Goal: Information Seeking & Learning: Find specific fact

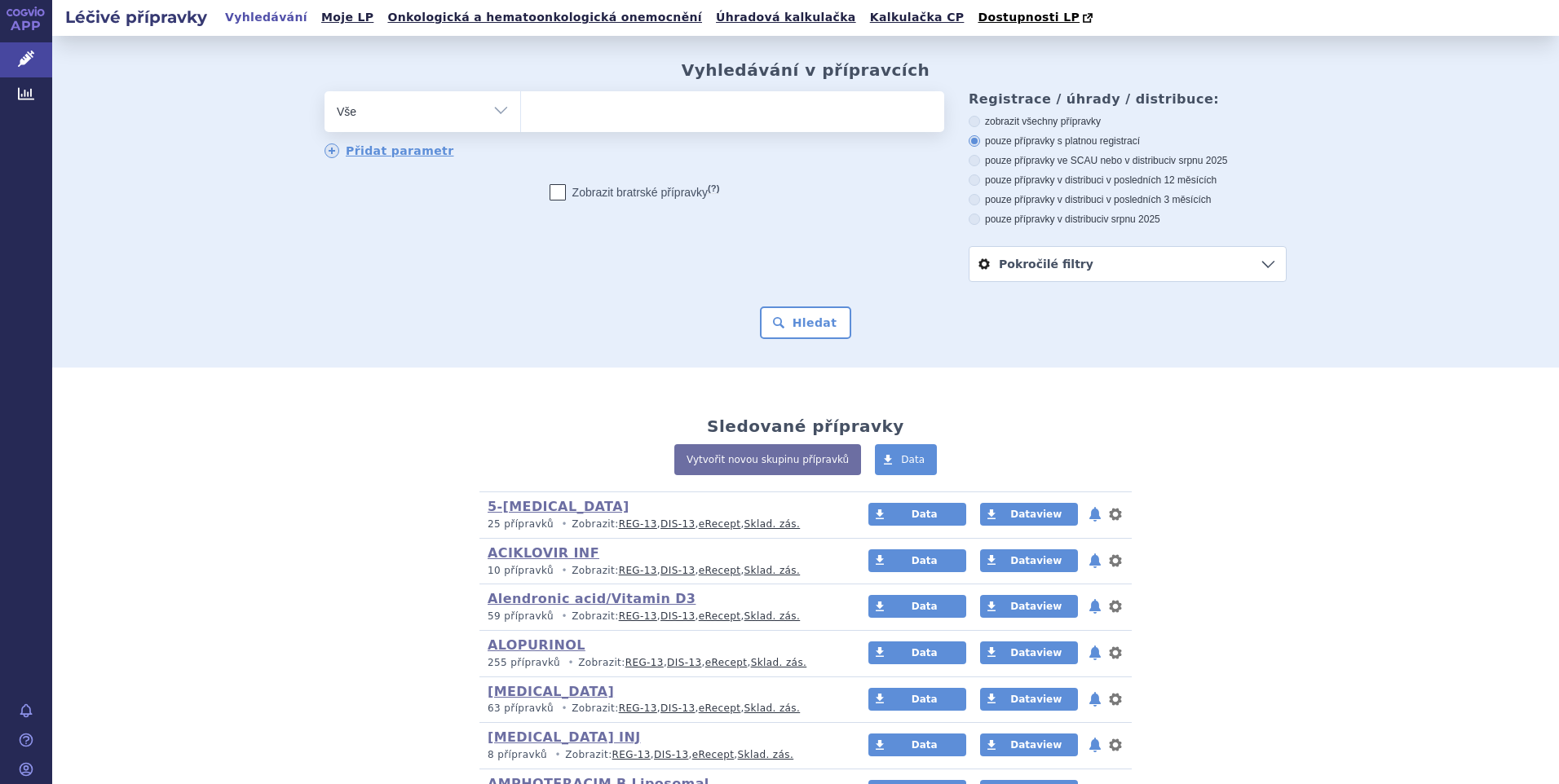
click at [493, 109] on select "Vše Přípravek/SUKL kód MAH VPOIS ATC/Aktivní látka Léková forma Síla" at bounding box center [422, 109] width 195 height 37
select select "filter-atc-group"
click at [324, 92] on select "Vše Přípravek/SUKL kód MAH VPOIS ATC/Aktivní látka Léková forma Síla" at bounding box center [422, 109] width 195 height 37
click at [545, 113] on ul at bounding box center [732, 107] width 423 height 34
click at [521, 113] on select at bounding box center [521, 111] width 1 height 41
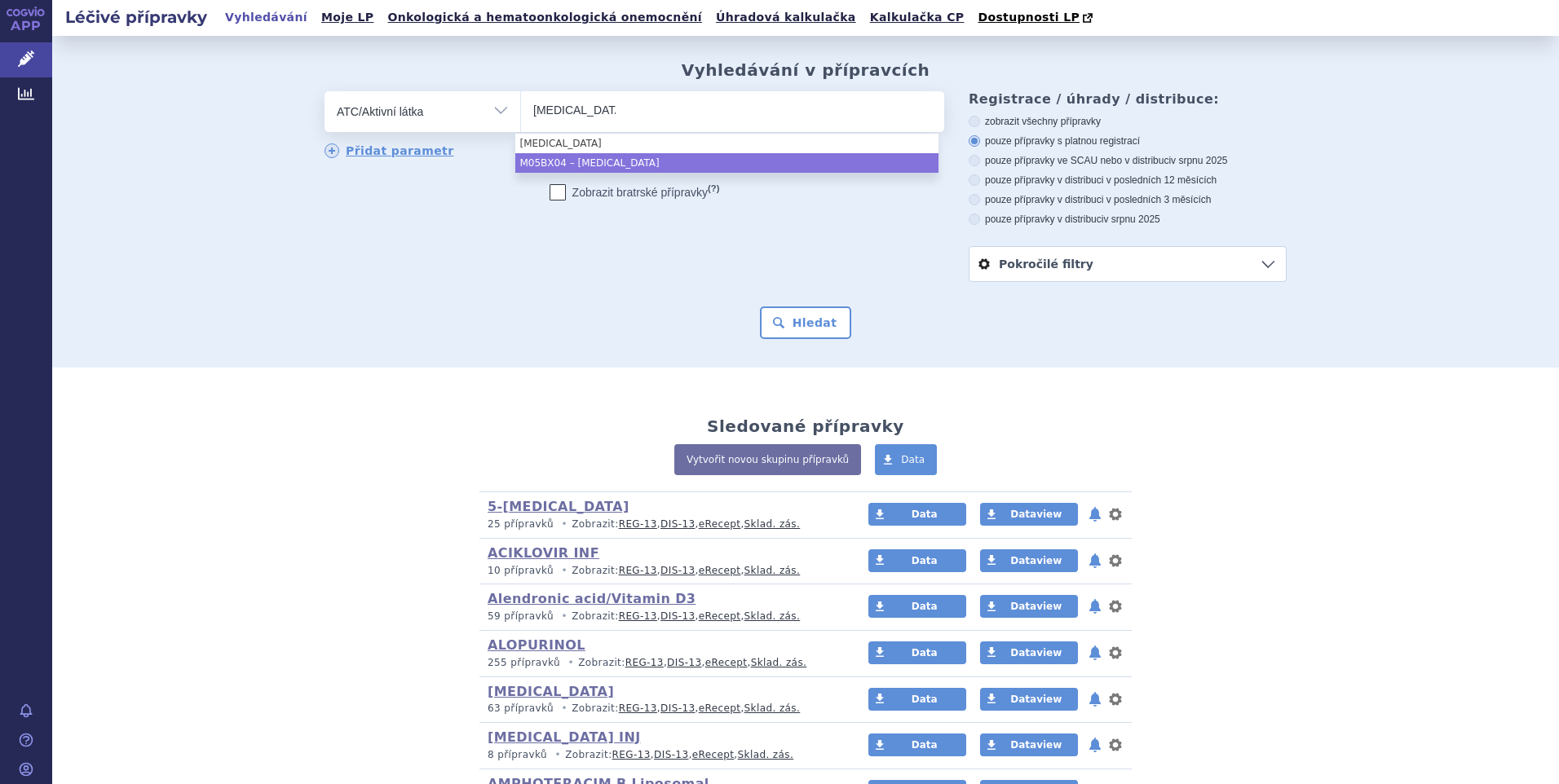
type input "denosumab"
select select "M05BX04"
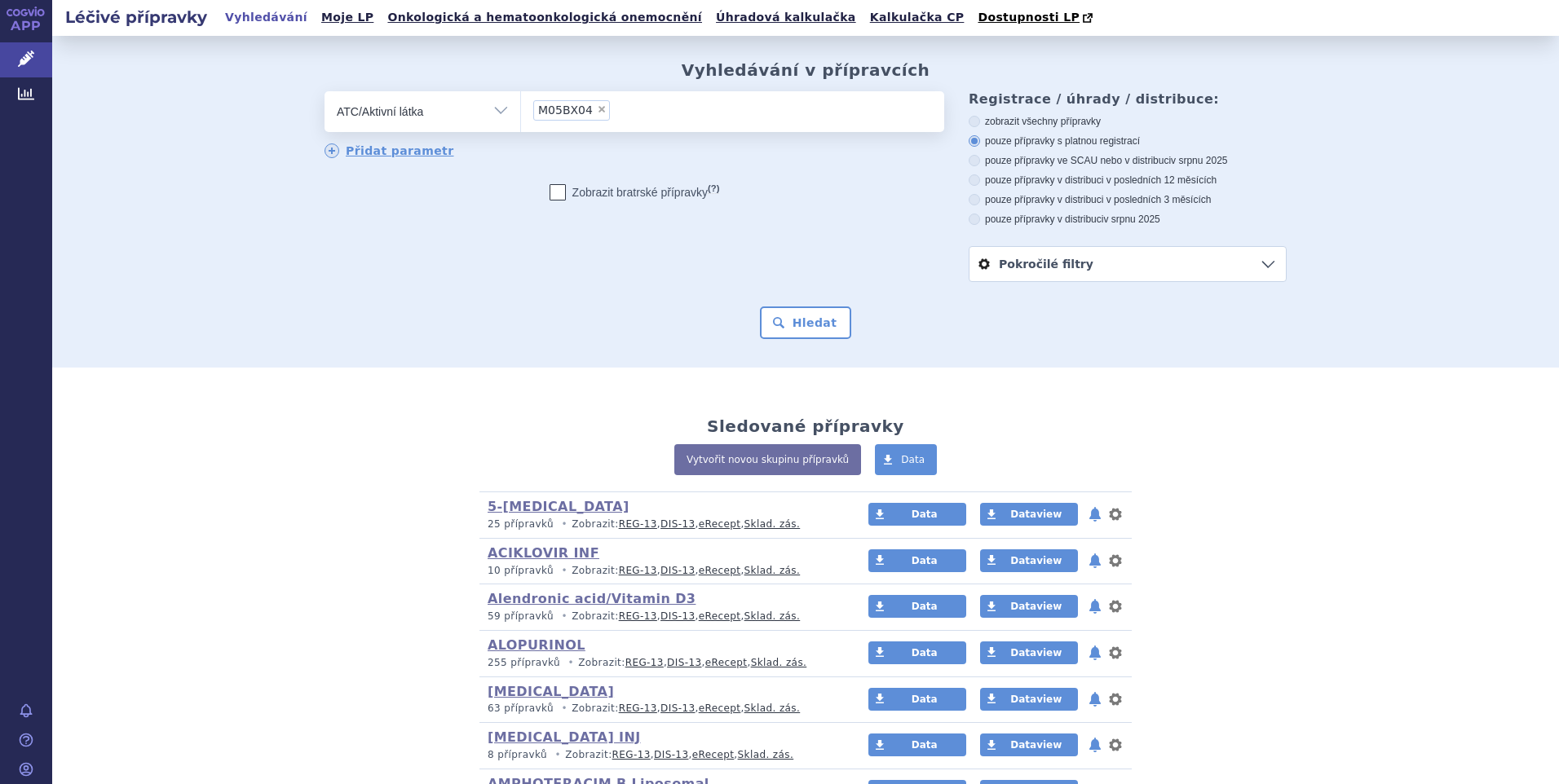
drag, startPoint x: 967, startPoint y: 222, endPoint x: 903, endPoint y: 258, distance: 73.4
click at [969, 224] on icon at bounding box center [975, 220] width 12 height 12
click at [970, 224] on input "pouze přípravky v distribuci v srpnu 2025" at bounding box center [975, 221] width 11 height 11
radio input "true"
click at [797, 324] on button "Hledat" at bounding box center [806, 322] width 92 height 32
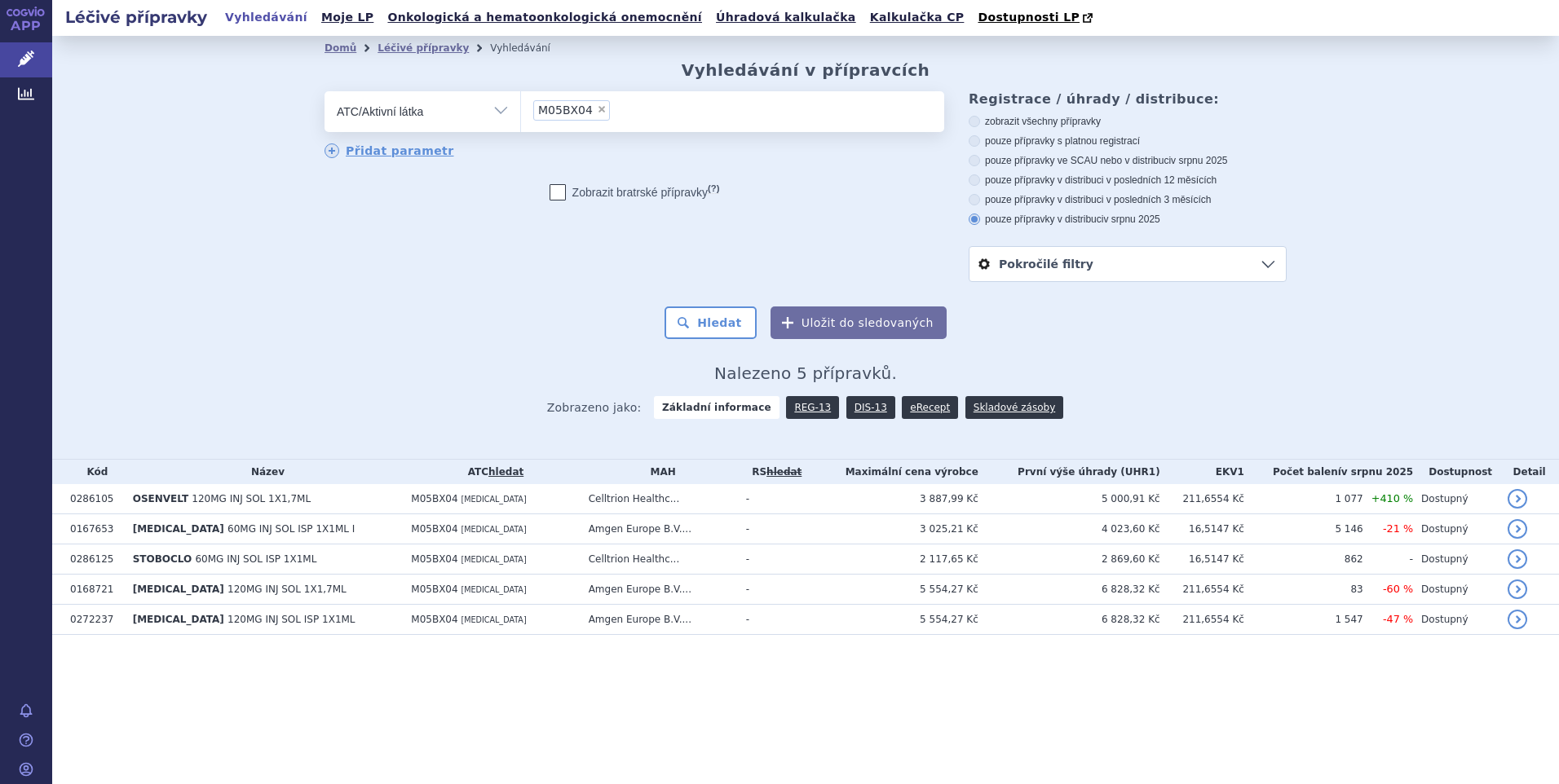
click at [974, 141] on icon at bounding box center [975, 142] width 12 height 12
click at [974, 141] on input "pouze přípravky s platnou registrací" at bounding box center [975, 143] width 11 height 11
radio input "true"
drag, startPoint x: 713, startPoint y: 322, endPoint x: 715, endPoint y: 309, distance: 13.2
click at [713, 321] on button "Hledat" at bounding box center [710, 322] width 92 height 32
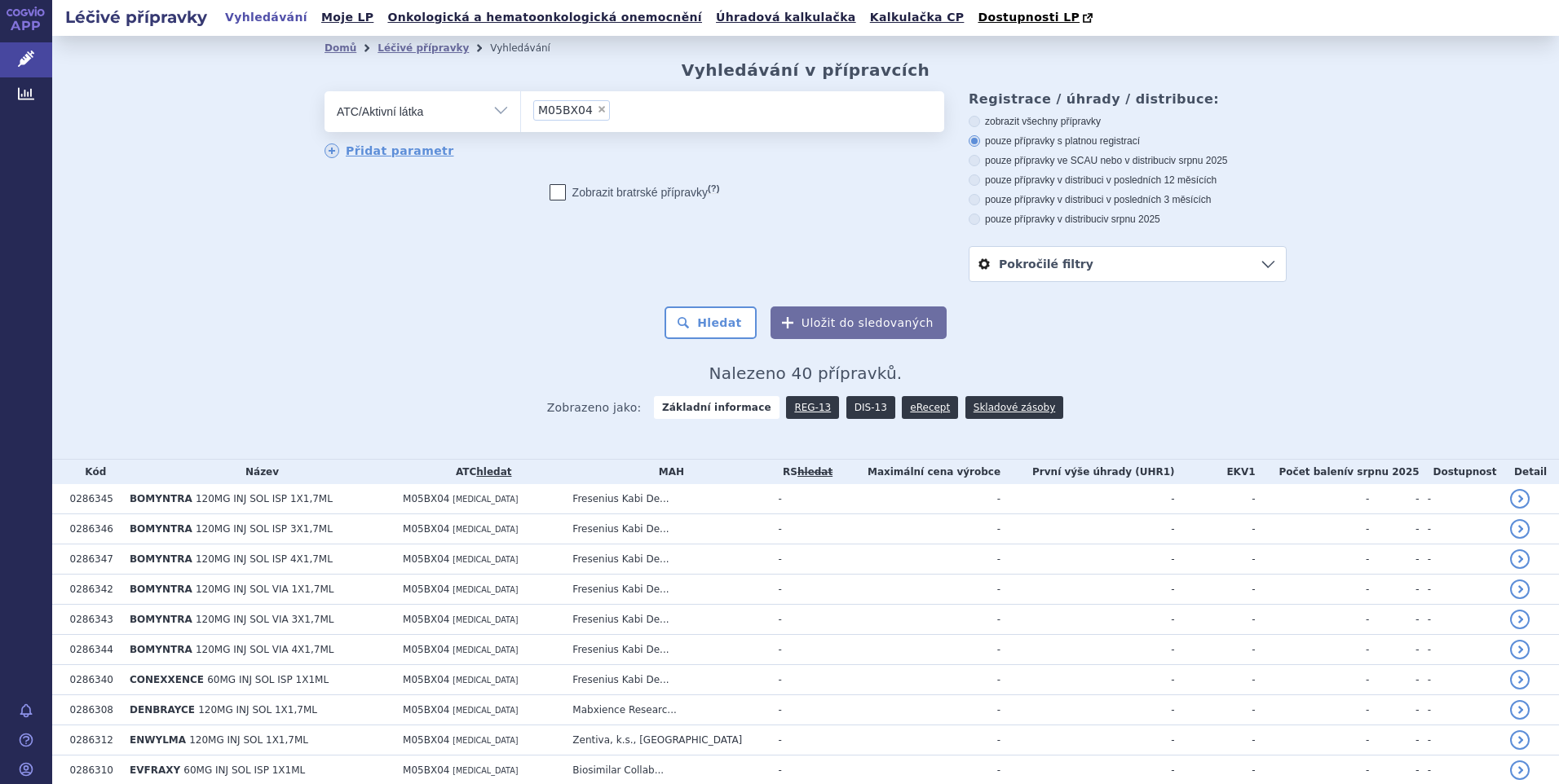
click at [856, 410] on link "DIS-13" at bounding box center [871, 407] width 49 height 22
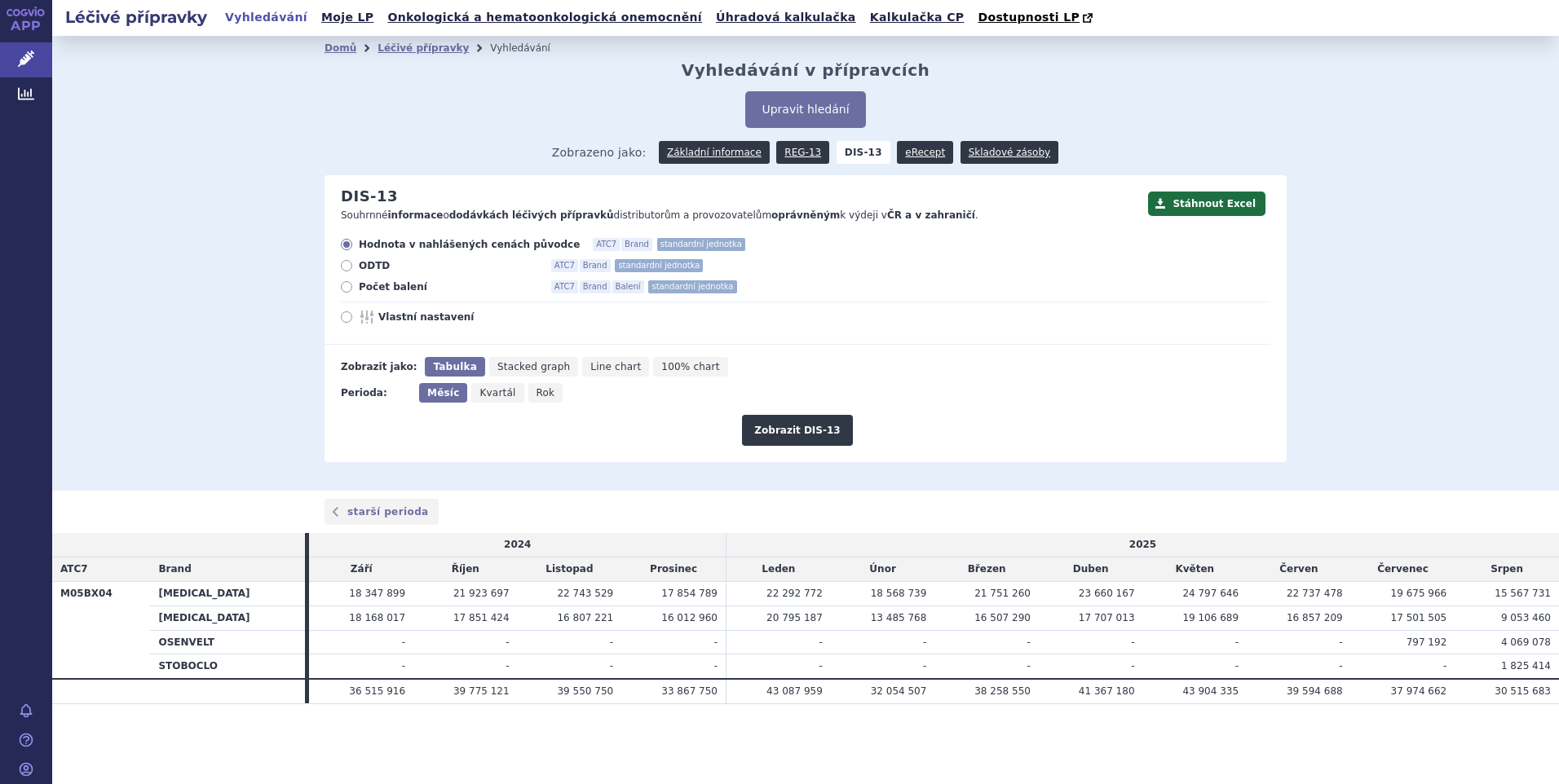
click at [348, 286] on icon at bounding box center [347, 287] width 12 height 12
click at [348, 286] on input "Počet balení ATC7 Brand Balení standardní jednotka" at bounding box center [348, 289] width 11 height 11
radio input "true"
drag, startPoint x: 786, startPoint y: 425, endPoint x: 901, endPoint y: 386, distance: 121.4
click at [787, 425] on button "Zobrazit DIS-13" at bounding box center [797, 431] width 110 height 31
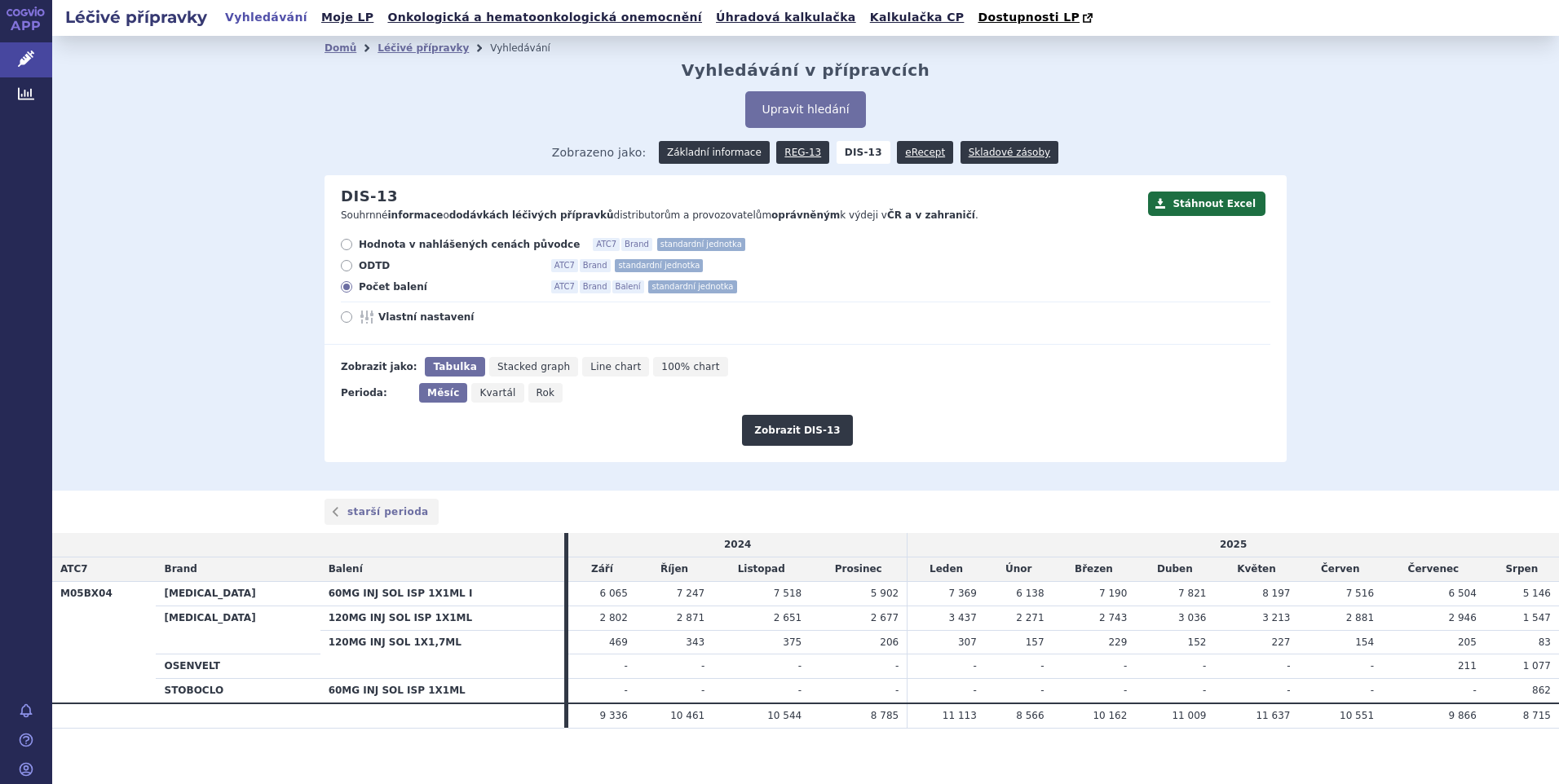
click at [706, 154] on link "Základní informace" at bounding box center [715, 151] width 111 height 22
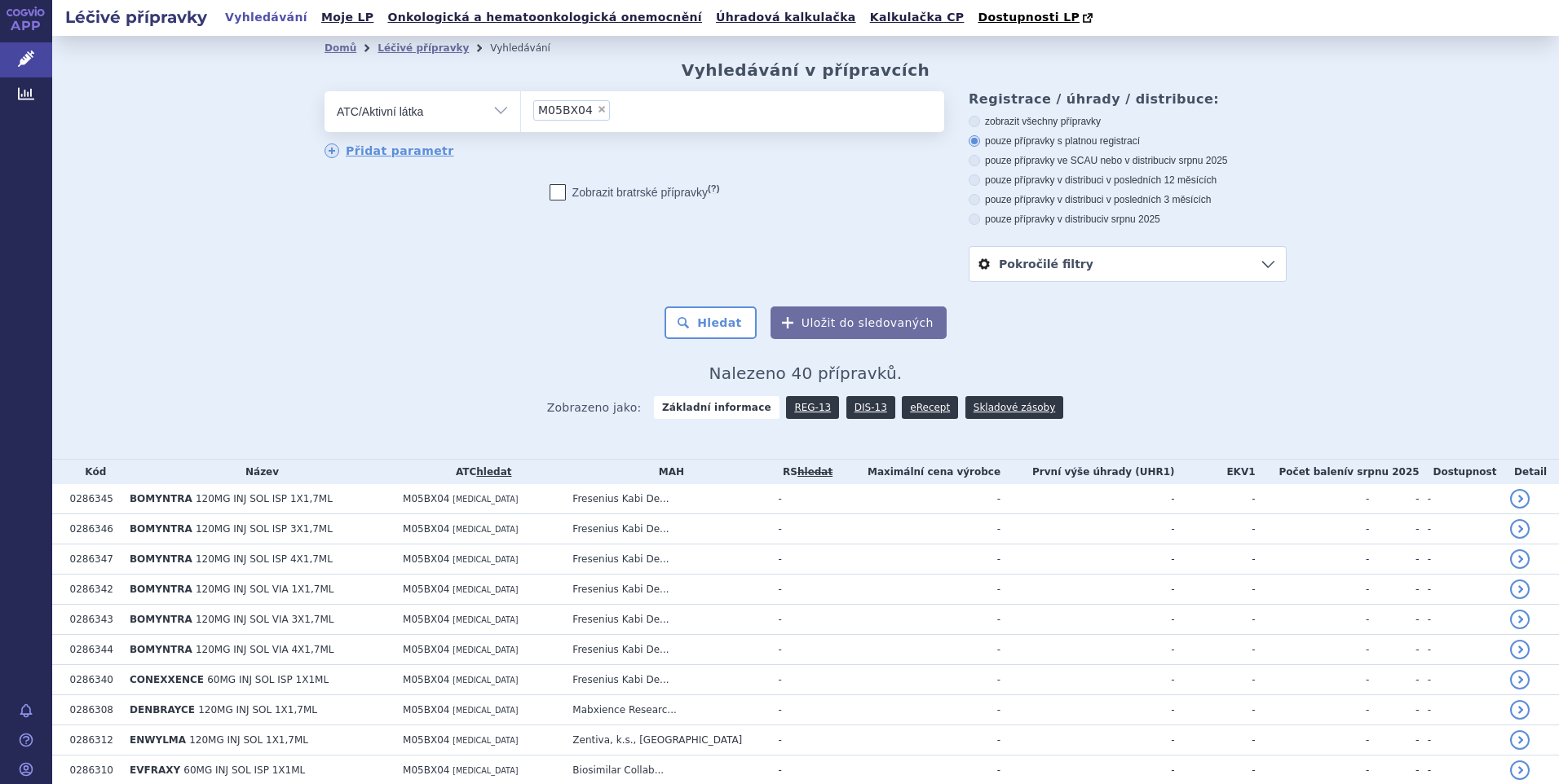
click at [969, 221] on icon at bounding box center [975, 220] width 12 height 12
click at [970, 221] on input "pouze přípravky v distribuci v srpnu 2025" at bounding box center [975, 221] width 11 height 11
radio input "true"
click at [717, 324] on button "Hledat" at bounding box center [710, 322] width 92 height 32
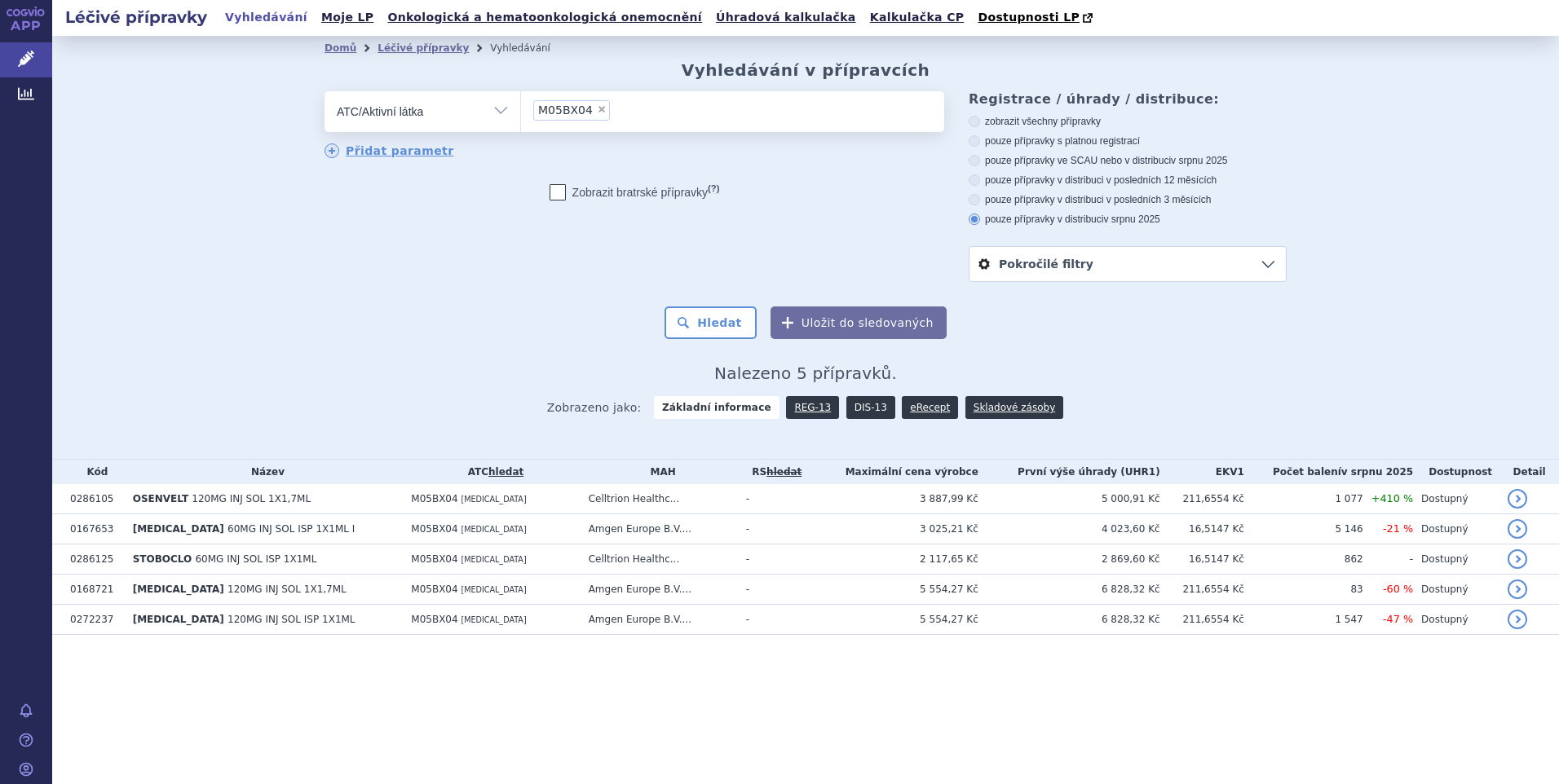
click at [848, 404] on link "DIS-13" at bounding box center [871, 407] width 49 height 22
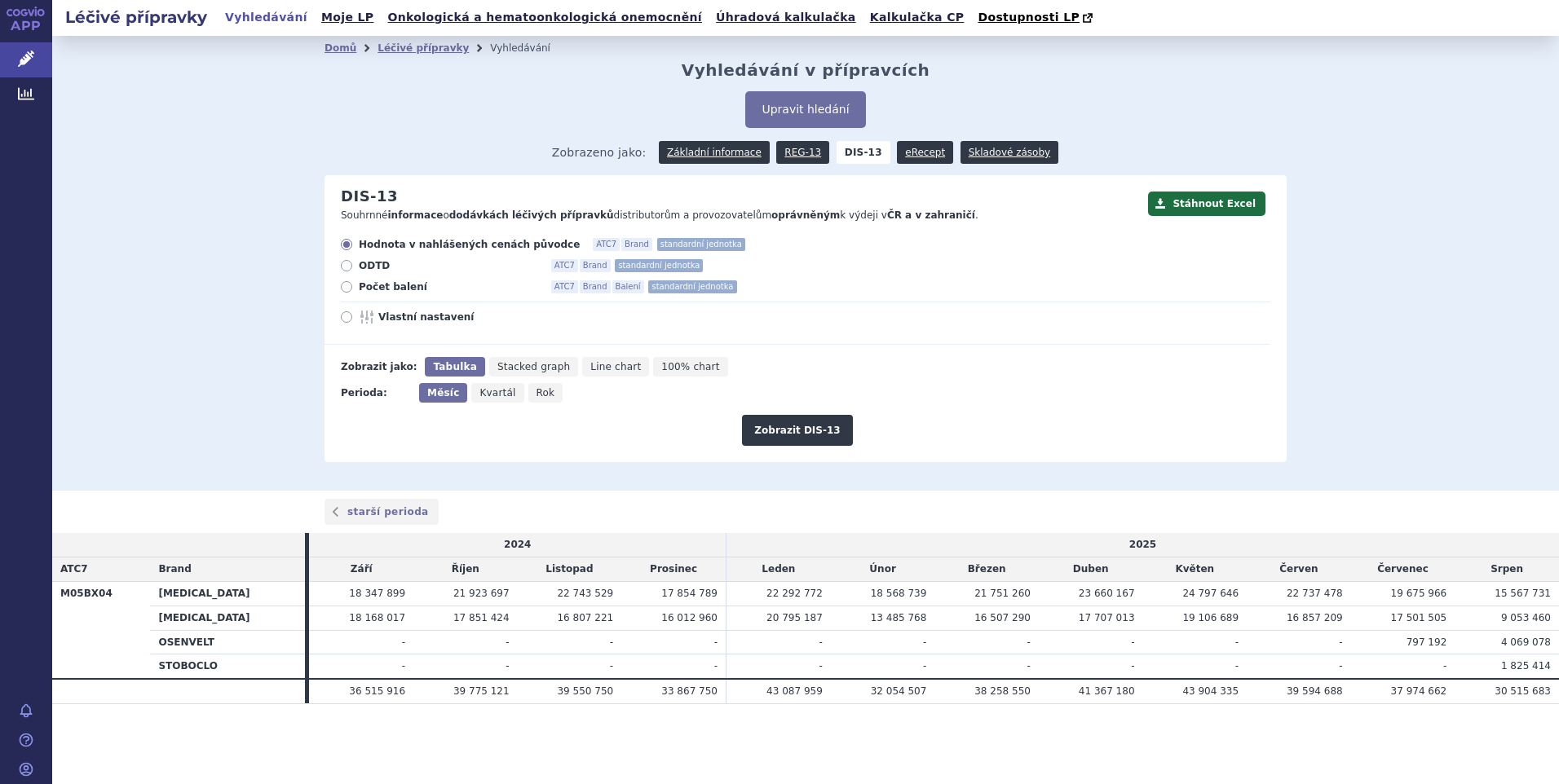
click at [347, 286] on icon at bounding box center [347, 287] width 12 height 12
click at [347, 286] on input "Počet balení ATC7 Brand Balení standardní jednotka" at bounding box center [348, 289] width 11 height 11
radio input "true"
click at [780, 428] on button "Zobrazit DIS-13" at bounding box center [797, 431] width 110 height 31
